Goal: Check status: Check status

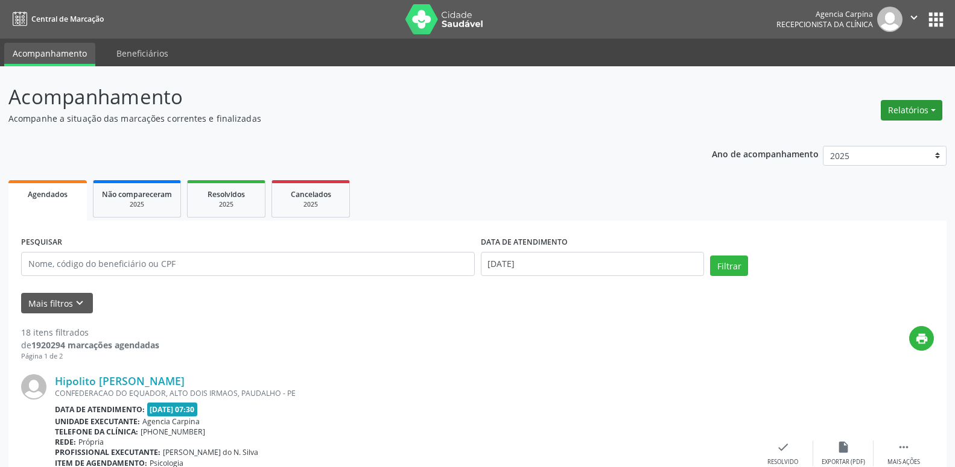
click at [932, 113] on button "Relatórios" at bounding box center [912, 110] width 62 height 21
click at [884, 138] on link "Agendamentos" at bounding box center [878, 136] width 130 height 17
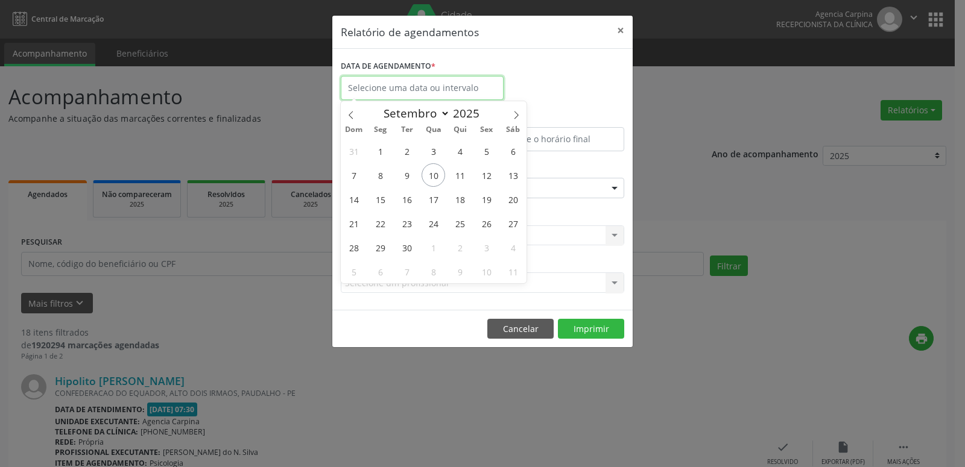
click at [426, 86] on input "text" at bounding box center [422, 88] width 163 height 24
click at [463, 198] on span "18" at bounding box center [460, 200] width 24 height 24
type input "[DATE]"
click at [463, 198] on span "18" at bounding box center [460, 200] width 24 height 24
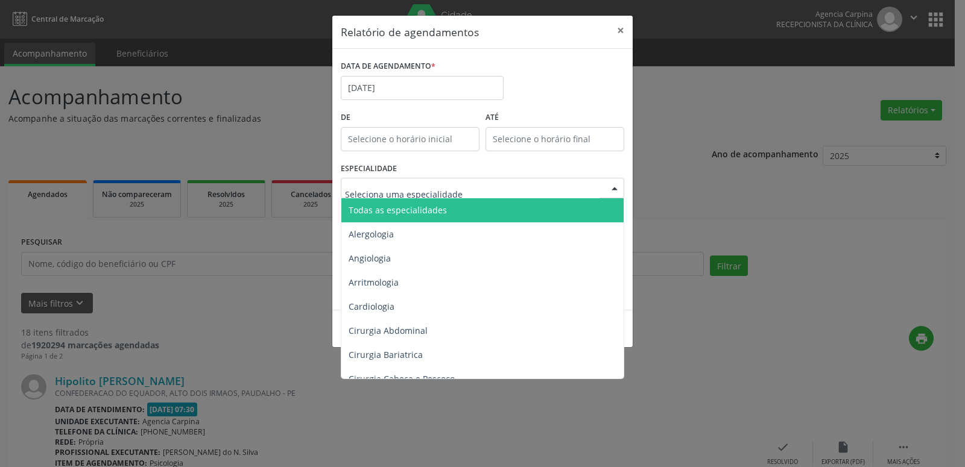
click at [616, 185] on div at bounding box center [615, 189] width 18 height 21
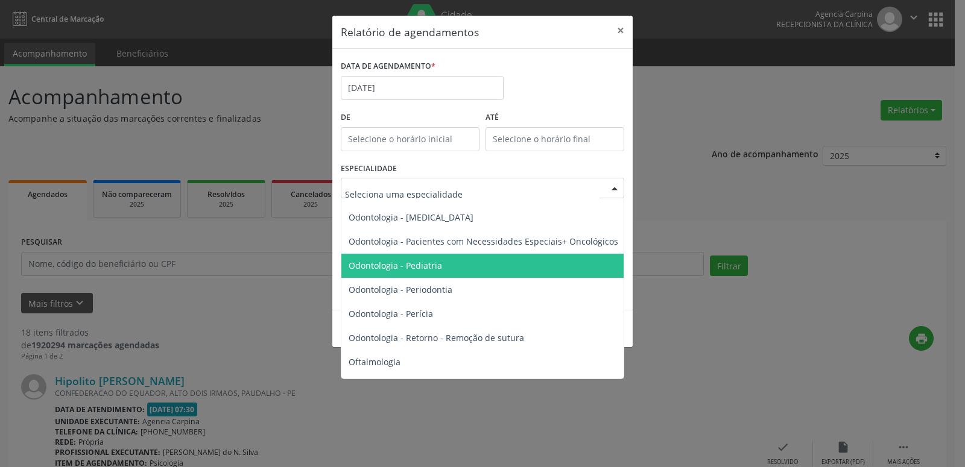
scroll to position [1719, 0]
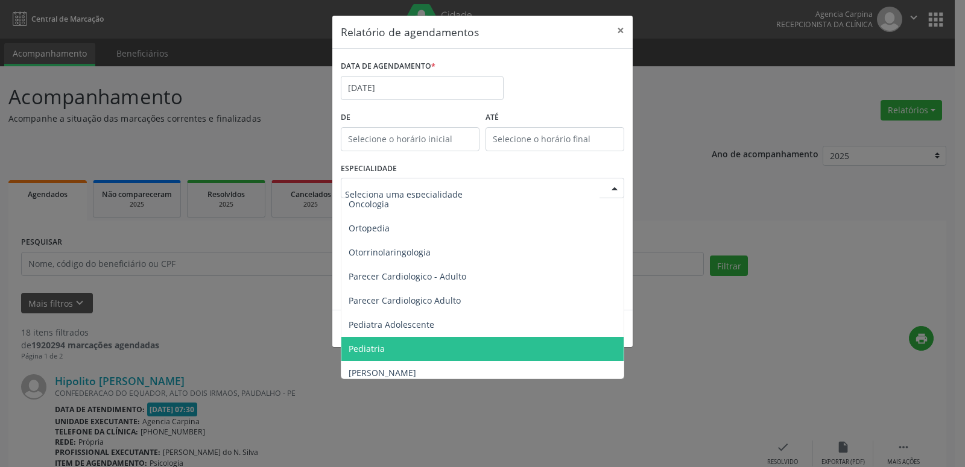
click at [436, 341] on span "Pediatria" at bounding box center [483, 349] width 284 height 24
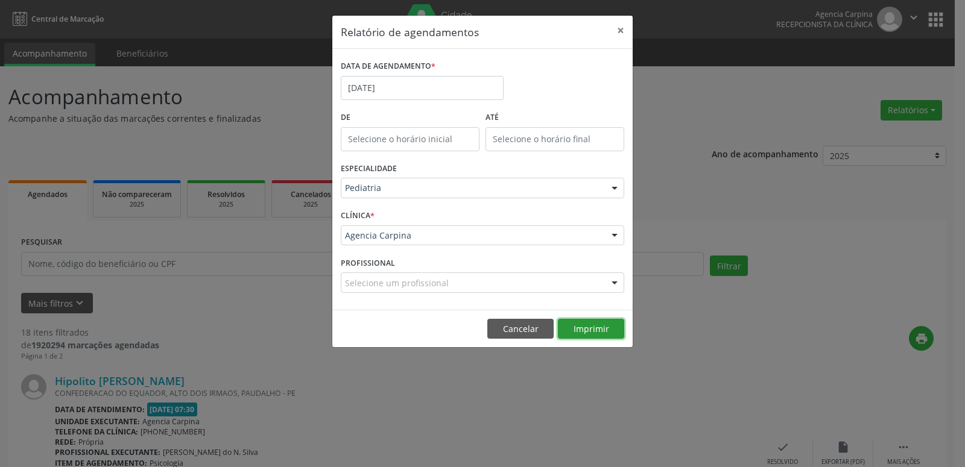
click at [603, 323] on button "Imprimir" at bounding box center [591, 329] width 66 height 21
click at [446, 83] on input "[DATE]" at bounding box center [422, 88] width 163 height 24
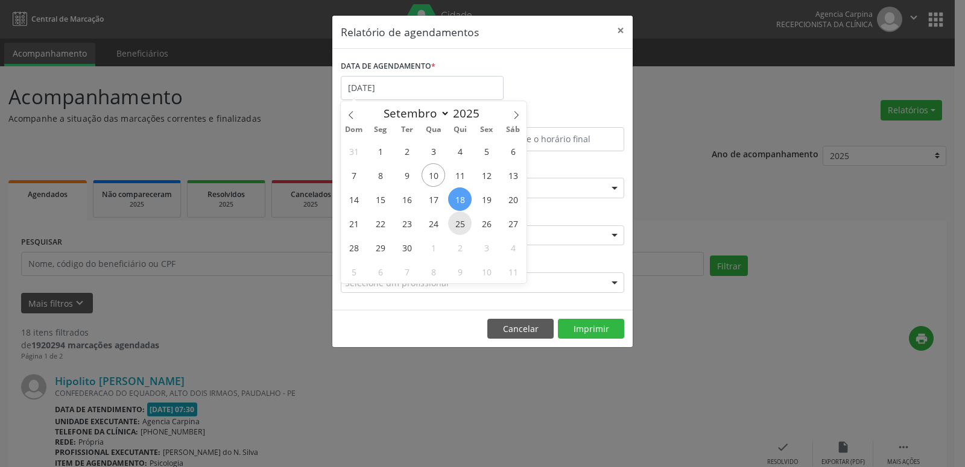
click at [456, 224] on span "25" at bounding box center [460, 224] width 24 height 24
type input "25/09/2025"
click at [456, 224] on span "25" at bounding box center [460, 224] width 24 height 24
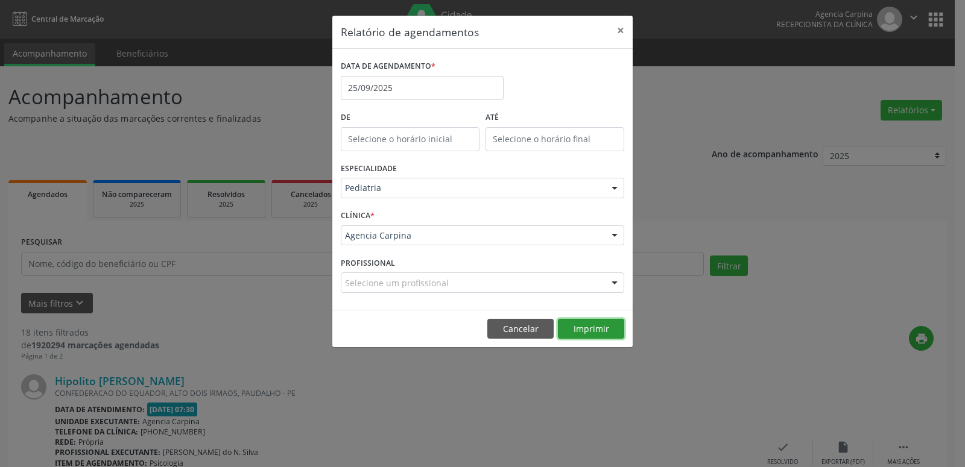
click at [598, 325] on button "Imprimir" at bounding box center [591, 329] width 66 height 21
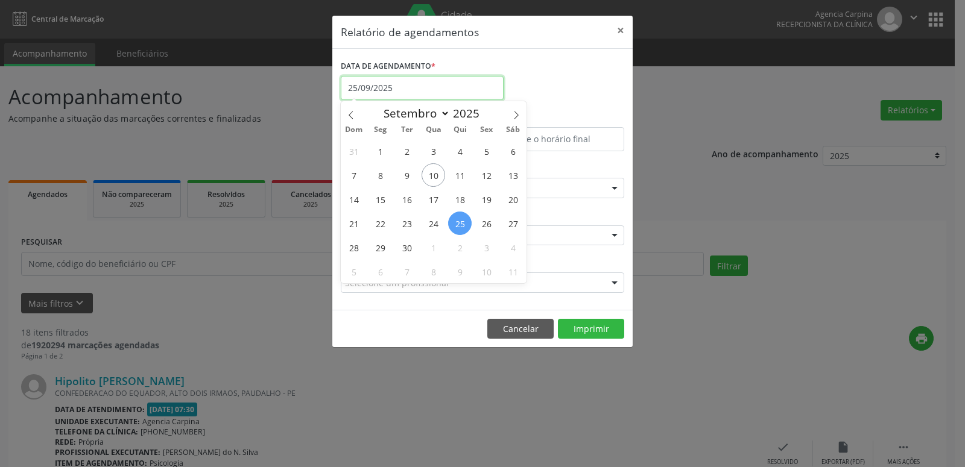
click at [399, 93] on input "25/09/2025" at bounding box center [422, 88] width 163 height 24
